Goal: Task Accomplishment & Management: Manage account settings

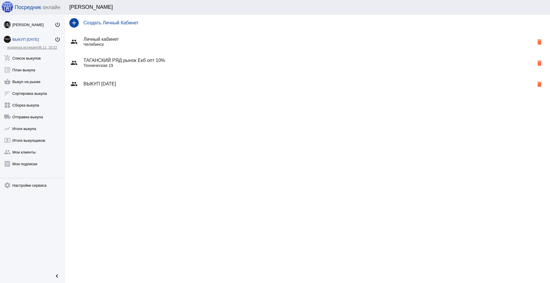
click at [121, 25] on h4 "Создать Личный Кабинет" at bounding box center [314, 22] width 462 height 5
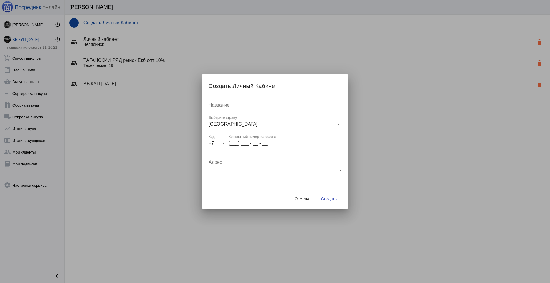
click at [324, 201] on button "Создать" at bounding box center [328, 199] width 25 height 11
click at [299, 199] on span "Отмена" at bounding box center [302, 199] width 15 height 5
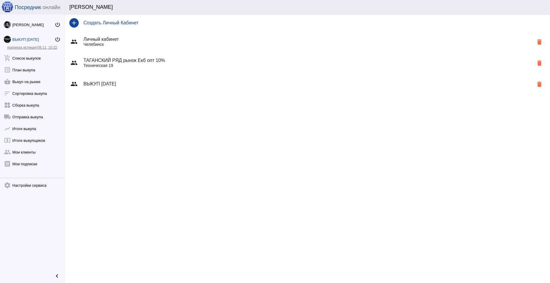
click at [136, 84] on h4 "ВЫКУП [DATE]" at bounding box center [308, 83] width 450 height 5
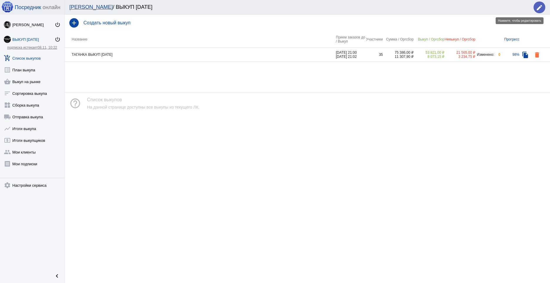
click at [540, 9] on mat-icon "edit" at bounding box center [539, 7] width 7 height 7
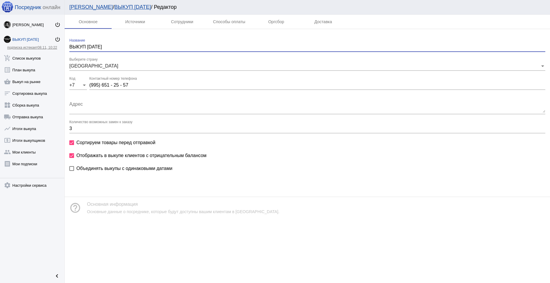
drag, startPoint x: 113, startPoint y: 47, endPoint x: 70, endPoint y: 49, distance: 42.7
click at [70, 49] on input "ВЫКУП [DATE]" at bounding box center [307, 46] width 476 height 5
type input "таганские ряды Колибри"
click at [147, 20] on div "Источники" at bounding box center [135, 22] width 47 height 14
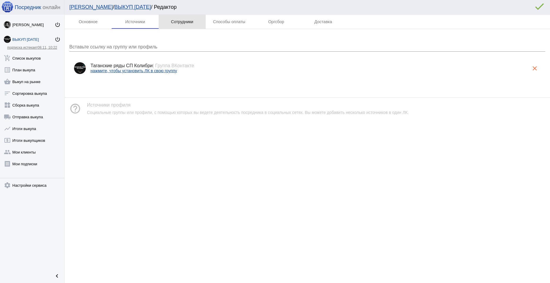
click at [172, 17] on div "Сотрудники" at bounding box center [182, 22] width 47 height 14
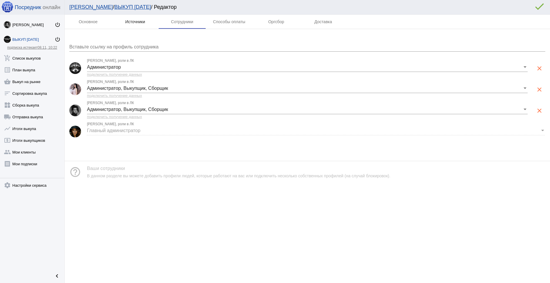
click at [127, 21] on div "Источники" at bounding box center [135, 21] width 20 height 5
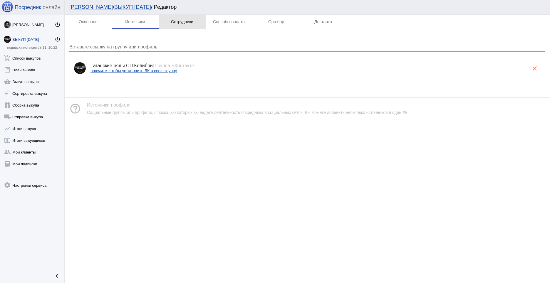
click at [180, 21] on div "Сотрудники" at bounding box center [182, 21] width 22 height 5
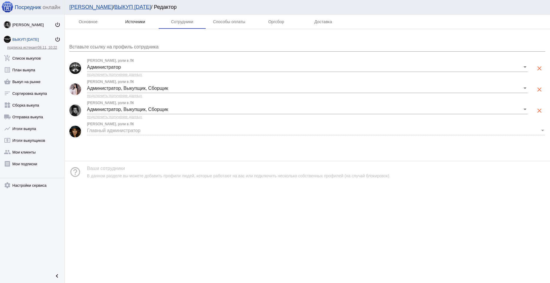
click at [146, 17] on div "Источники" at bounding box center [135, 22] width 47 height 14
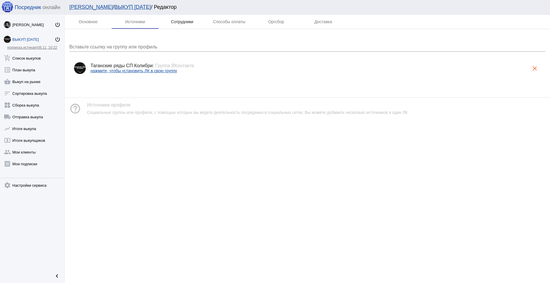
click at [194, 17] on div "Сотрудники" at bounding box center [182, 22] width 47 height 14
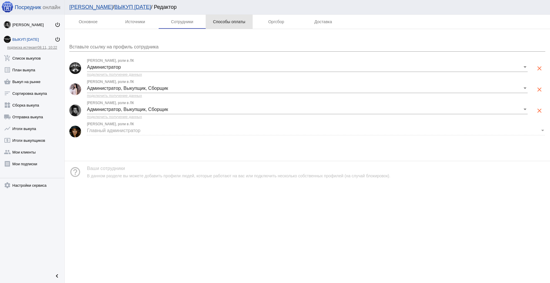
click at [233, 21] on div "Способы оплаты" at bounding box center [229, 21] width 32 height 5
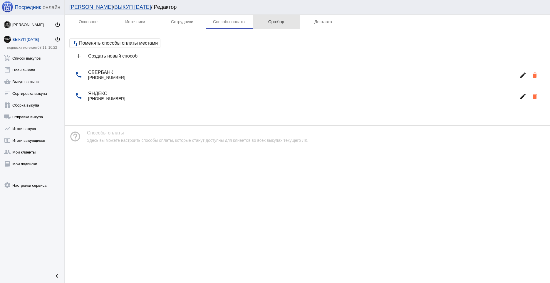
click at [279, 22] on div "Оргсбор" at bounding box center [276, 21] width 16 height 5
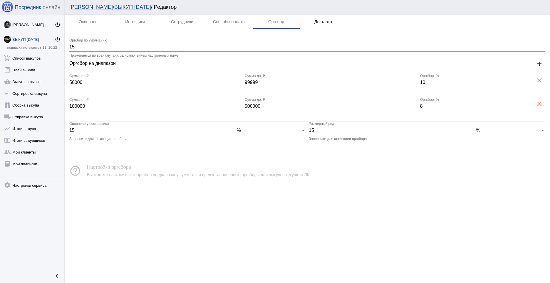
click at [326, 24] on div "Доставка" at bounding box center [323, 22] width 47 height 14
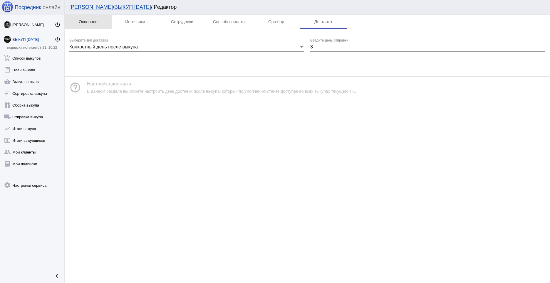
click at [89, 26] on div "Основное" at bounding box center [88, 22] width 47 height 14
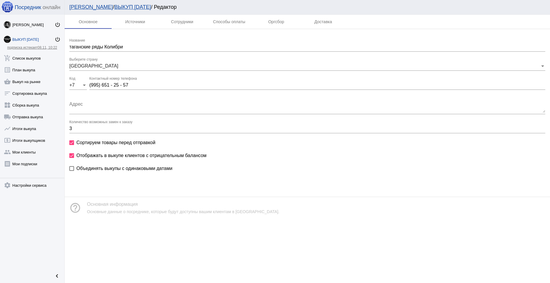
click at [29, 38] on div "ВЫКУП [DATE]" at bounding box center [33, 39] width 42 height 4
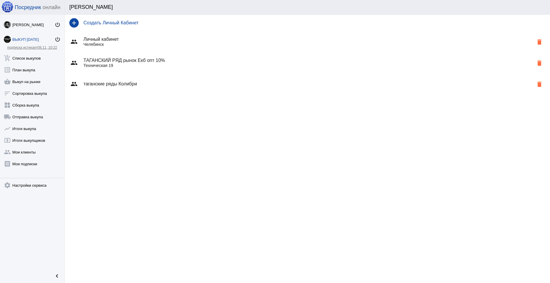
click at [140, 80] on div "group таганские ряды Колибри delete" at bounding box center [307, 83] width 485 height 21
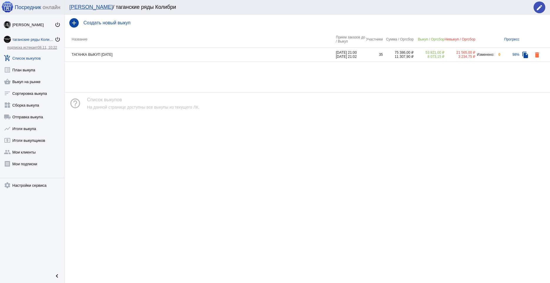
click at [109, 22] on h4 "Создать новый выкуп" at bounding box center [314, 22] width 462 height 5
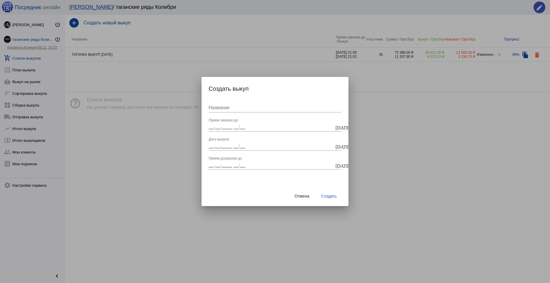
click at [228, 110] on input "Название" at bounding box center [275, 107] width 133 height 5
type input "выкуп 15,11"
click at [210, 128] on input "__.__.____ __:__" at bounding box center [272, 126] width 126 height 5
type input "[DATE] 00:00"
click at [212, 148] on input "__.__.____ __:__" at bounding box center [272, 145] width 126 height 5
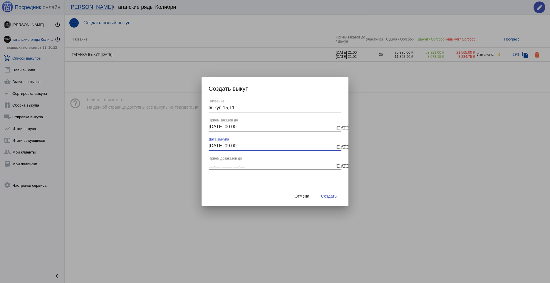
type input "[DATE] 09:00"
click at [209, 163] on input "__.__.____ __:__" at bounding box center [272, 165] width 126 height 5
type input "[DATE] 09:00"
click at [330, 192] on button "Создать" at bounding box center [328, 196] width 25 height 11
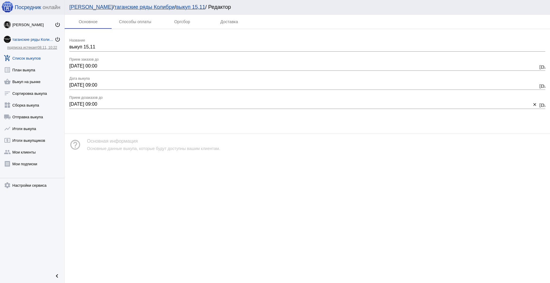
click at [136, 31] on mat-tab-body at bounding box center [307, 76] width 485 height 95
click at [138, 23] on div "Способы оплаты" at bounding box center [135, 21] width 32 height 5
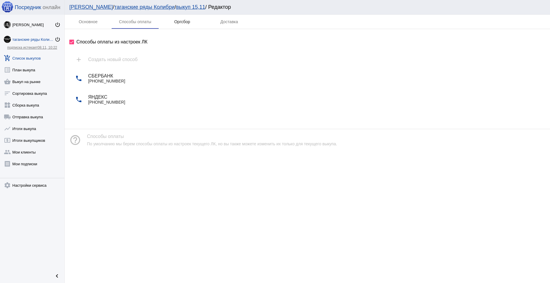
click at [181, 21] on div "Оргсбор" at bounding box center [182, 21] width 16 height 5
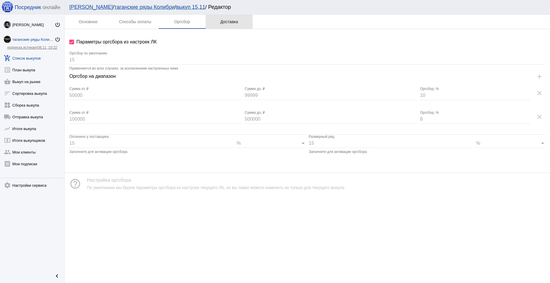
click at [226, 25] on div "Доставка" at bounding box center [229, 22] width 47 height 14
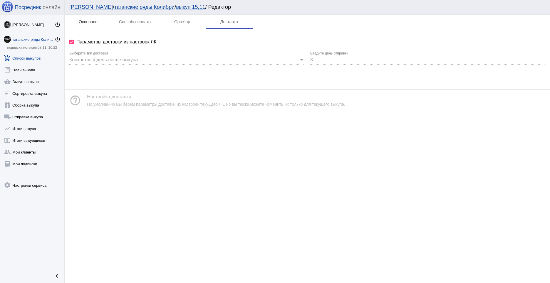
click at [85, 26] on div "Основное" at bounding box center [88, 22] width 47 height 14
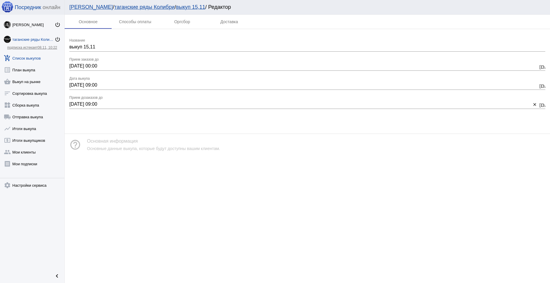
click at [30, 58] on link "add_shopping_cart Список выкупов" at bounding box center [32, 57] width 64 height 12
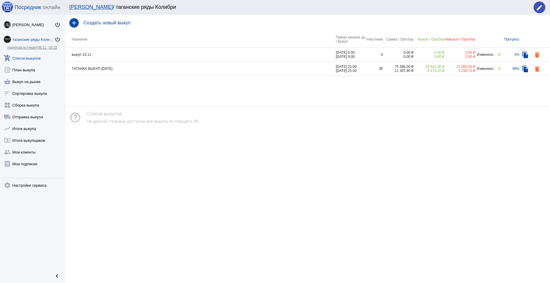
click at [132, 51] on td "выкуп 15,11" at bounding box center [200, 55] width 271 height 14
